Goal: Transaction & Acquisition: Purchase product/service

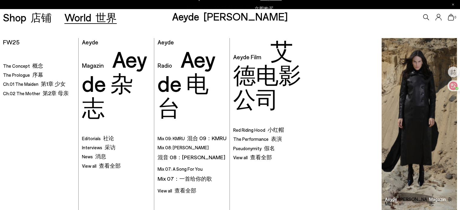
scroll to position [91, 0]
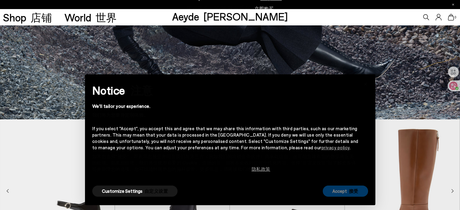
click at [336, 193] on button "Accept 接受" at bounding box center [345, 191] width 45 height 11
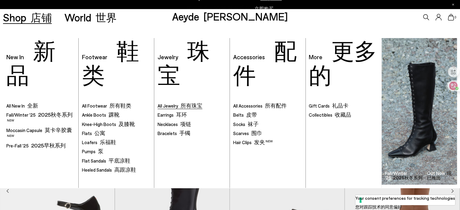
click at [197, 107] on font "所有珠宝" at bounding box center [192, 105] width 22 height 7
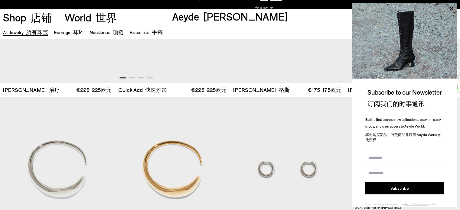
scroll to position [622, 0]
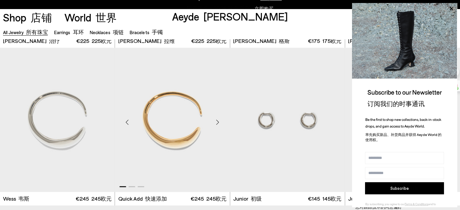
click at [190, 106] on img "1 / 3" at bounding box center [172, 120] width 115 height 144
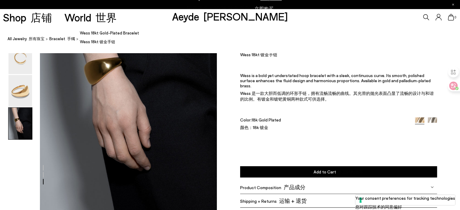
scroll to position [454, 0]
